Goal: Navigation & Orientation: Go to known website

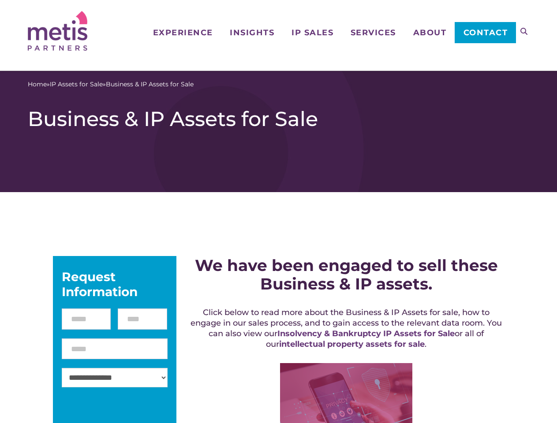
click at [524, 31] on icon at bounding box center [523, 31] width 7 height 7
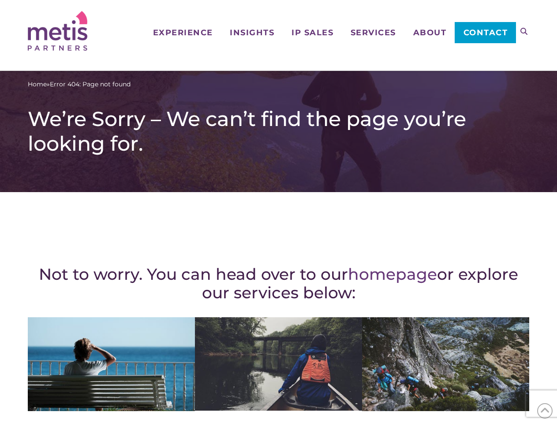
click at [278, 212] on div "Not to worry. You can head over to our homepage or explore our services below: …" at bounding box center [278, 385] width 501 height 351
click at [524, 31] on icon at bounding box center [523, 31] width 7 height 7
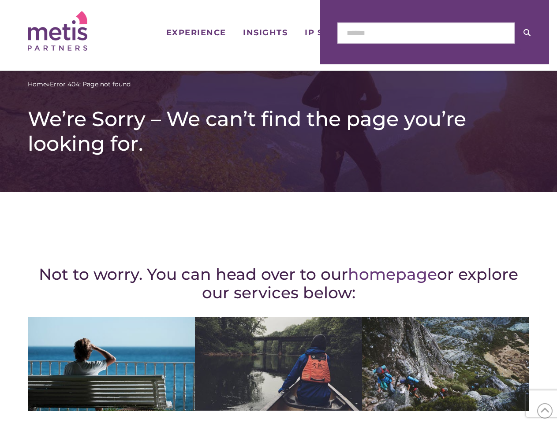
click at [544, 411] on icon at bounding box center [545, 411] width 10 height 14
